Goal: Use online tool/utility: Utilize a website feature to perform a specific function

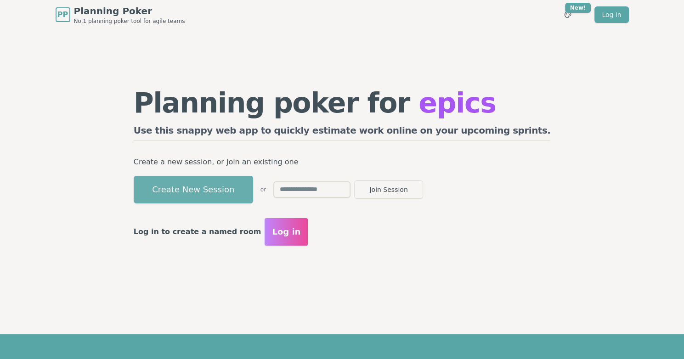
click at [253, 190] on button "Create New Session" at bounding box center [193, 190] width 119 height 28
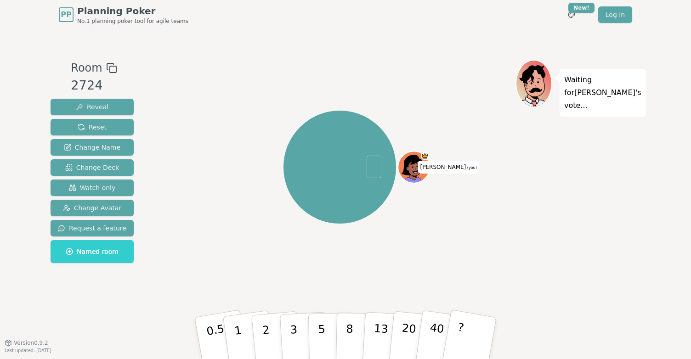
click at [593, 211] on div "Waiting for [PERSON_NAME] 's vote..." at bounding box center [579, 186] width 129 height 253
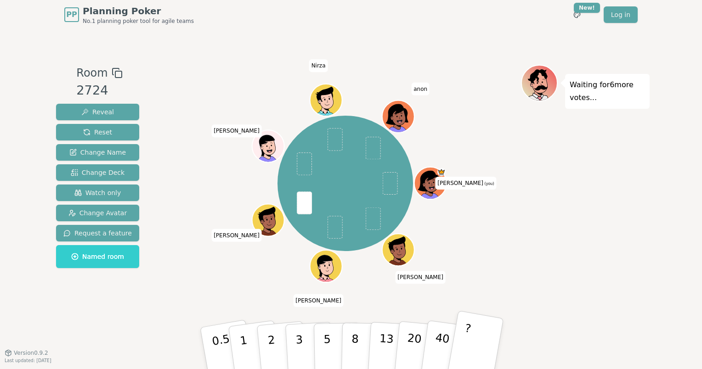
click at [484, 323] on button "?" at bounding box center [474, 348] width 57 height 76
click at [109, 171] on span "Change Deck" at bounding box center [98, 172] width 54 height 9
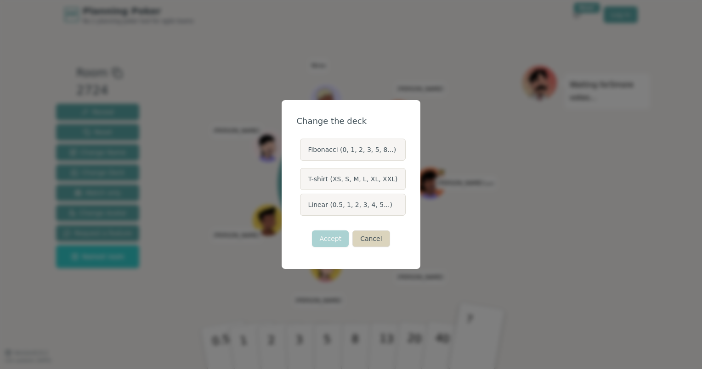
click at [370, 234] on button "Cancel" at bounding box center [370, 239] width 37 height 17
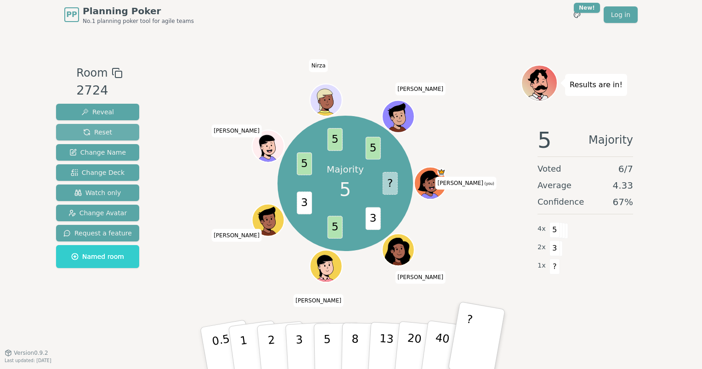
click at [107, 136] on span "Reset" at bounding box center [97, 132] width 29 height 9
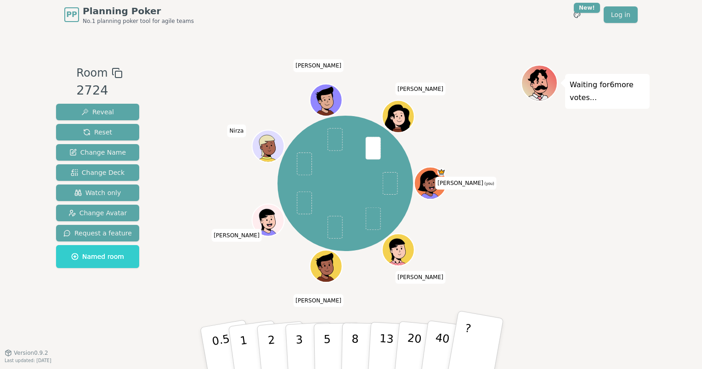
click at [470, 331] on button "?" at bounding box center [474, 348] width 57 height 76
click at [106, 132] on span "Reset" at bounding box center [97, 132] width 29 height 9
click at [476, 343] on button "?" at bounding box center [474, 348] width 57 height 76
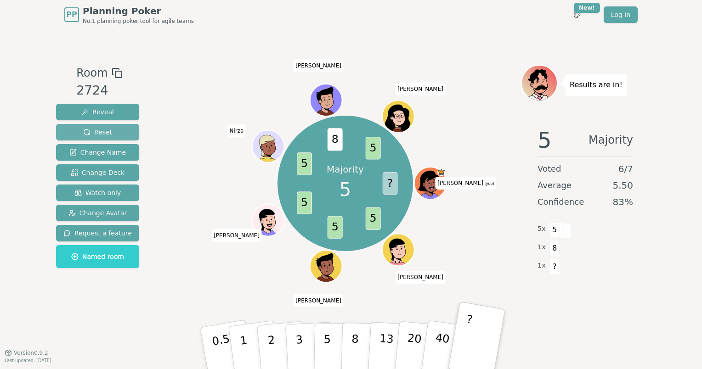
click at [83, 136] on span "Reset" at bounding box center [97, 132] width 29 height 9
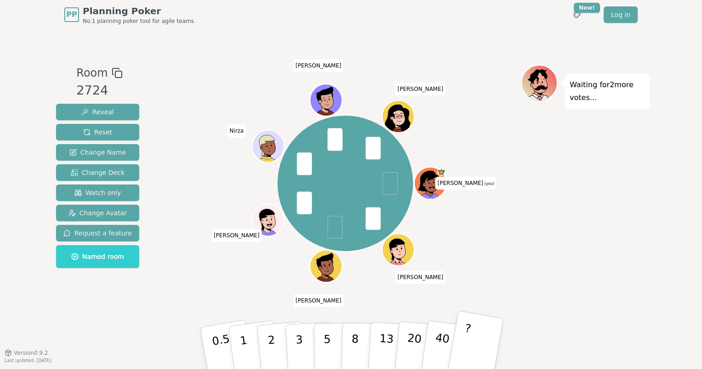
click at [475, 338] on button "?" at bounding box center [474, 348] width 57 height 76
